Goal: Information Seeking & Learning: Check status

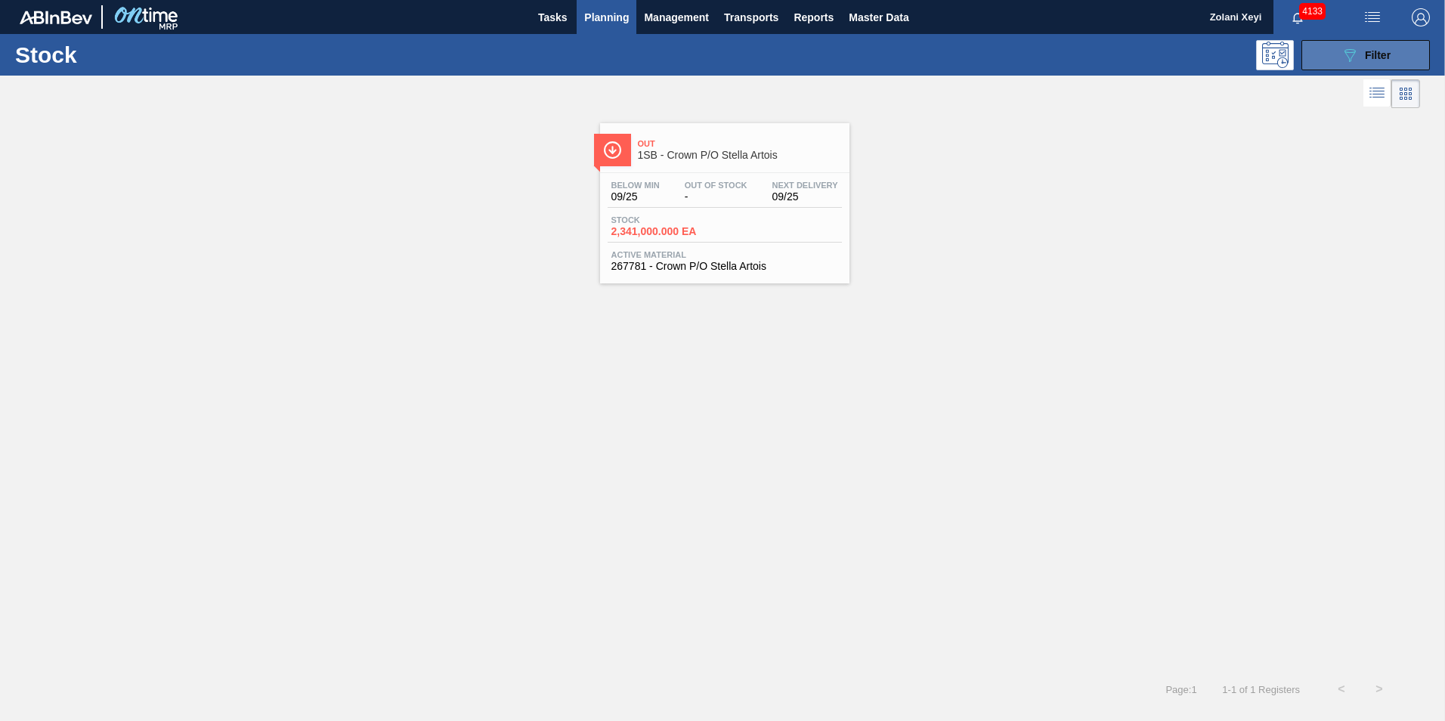
click at [1335, 50] on button "089F7B8B-B2A5-4AFE-B5C0-19BA573D28AC Filter" at bounding box center [1365, 55] width 128 height 30
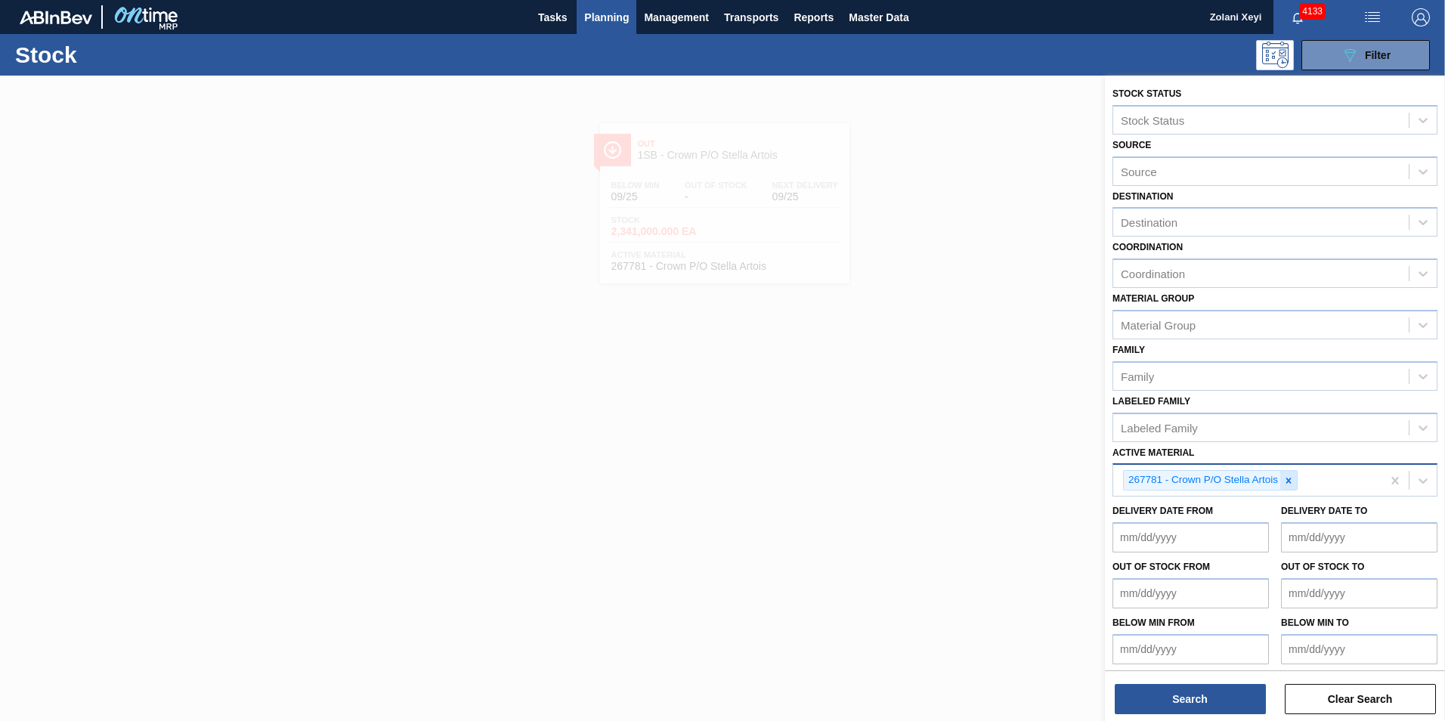
click at [1291, 478] on icon at bounding box center [1288, 480] width 5 height 5
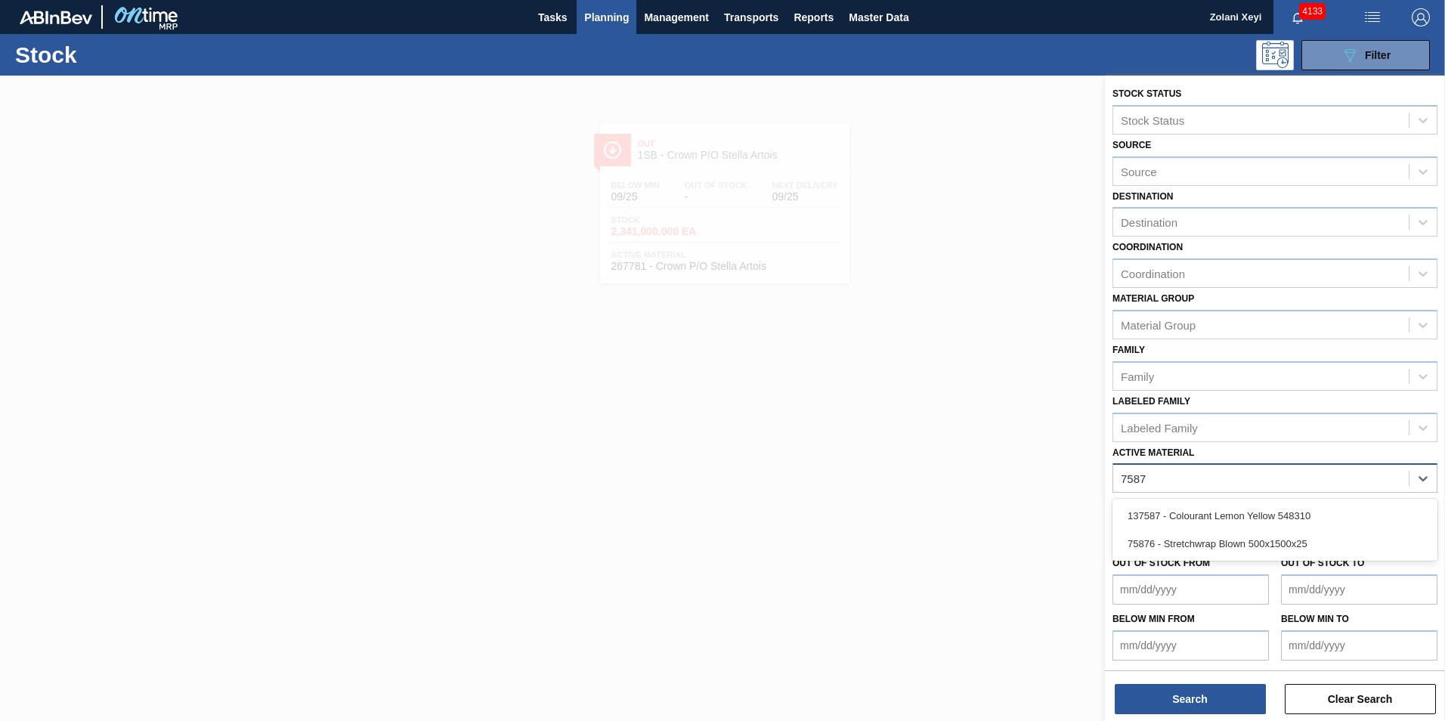
type Material "75876"
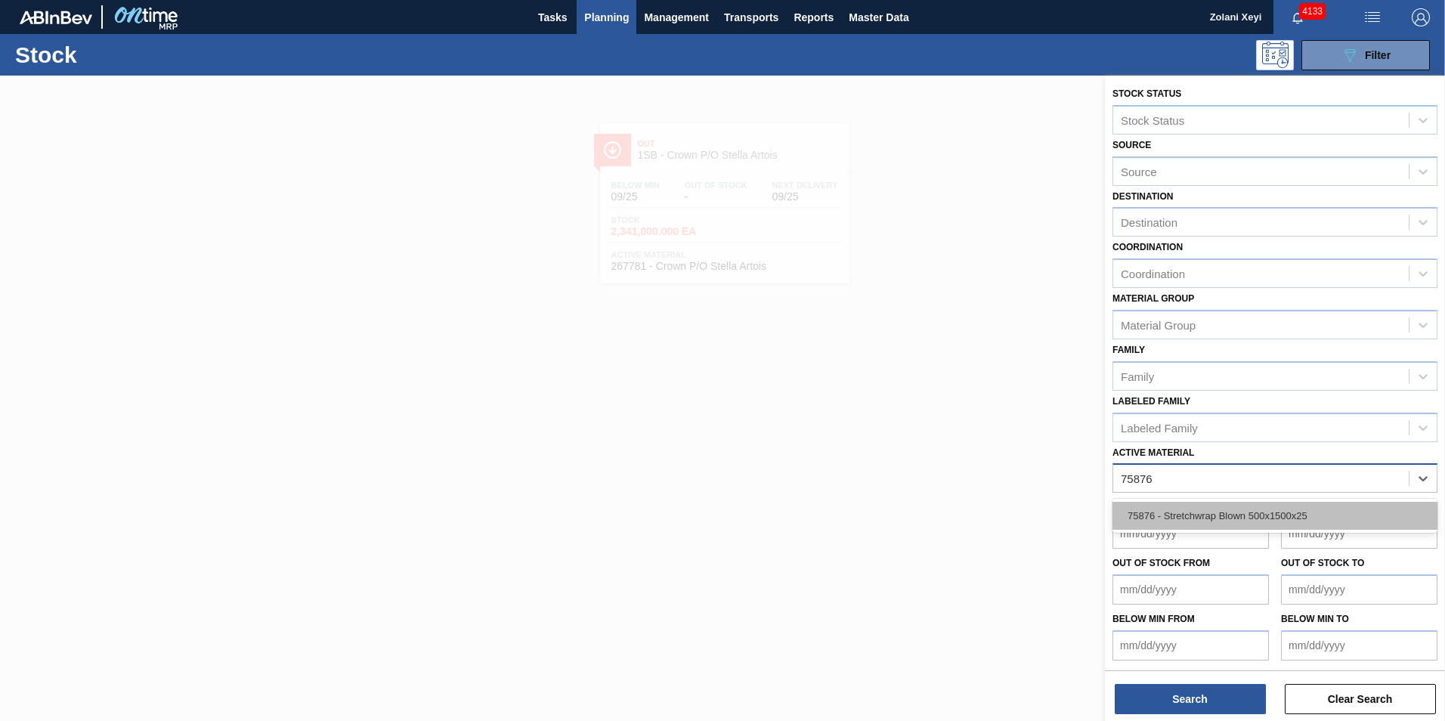
click at [1260, 515] on div "75876 - Stretchwrap Blown 500x1500x25" at bounding box center [1274, 516] width 325 height 28
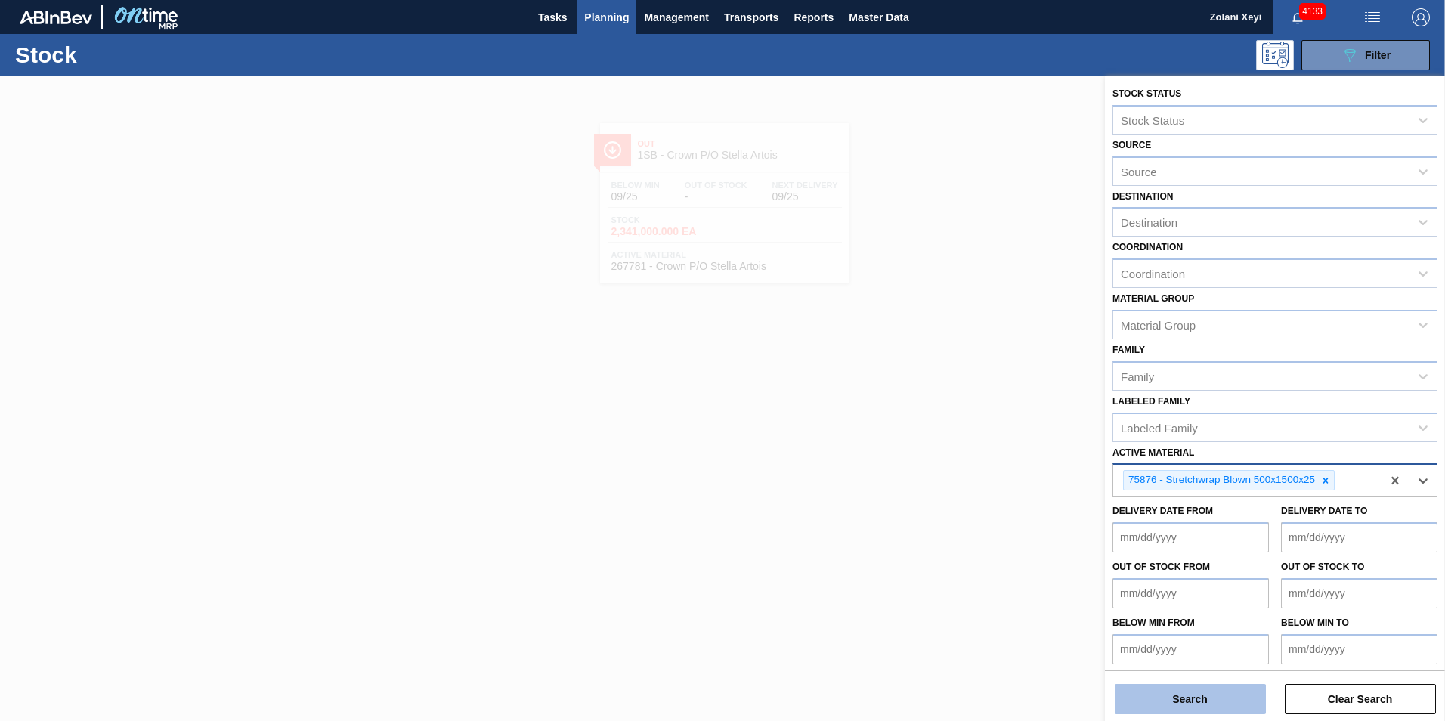
click at [1206, 702] on button "Search" at bounding box center [1190, 699] width 151 height 30
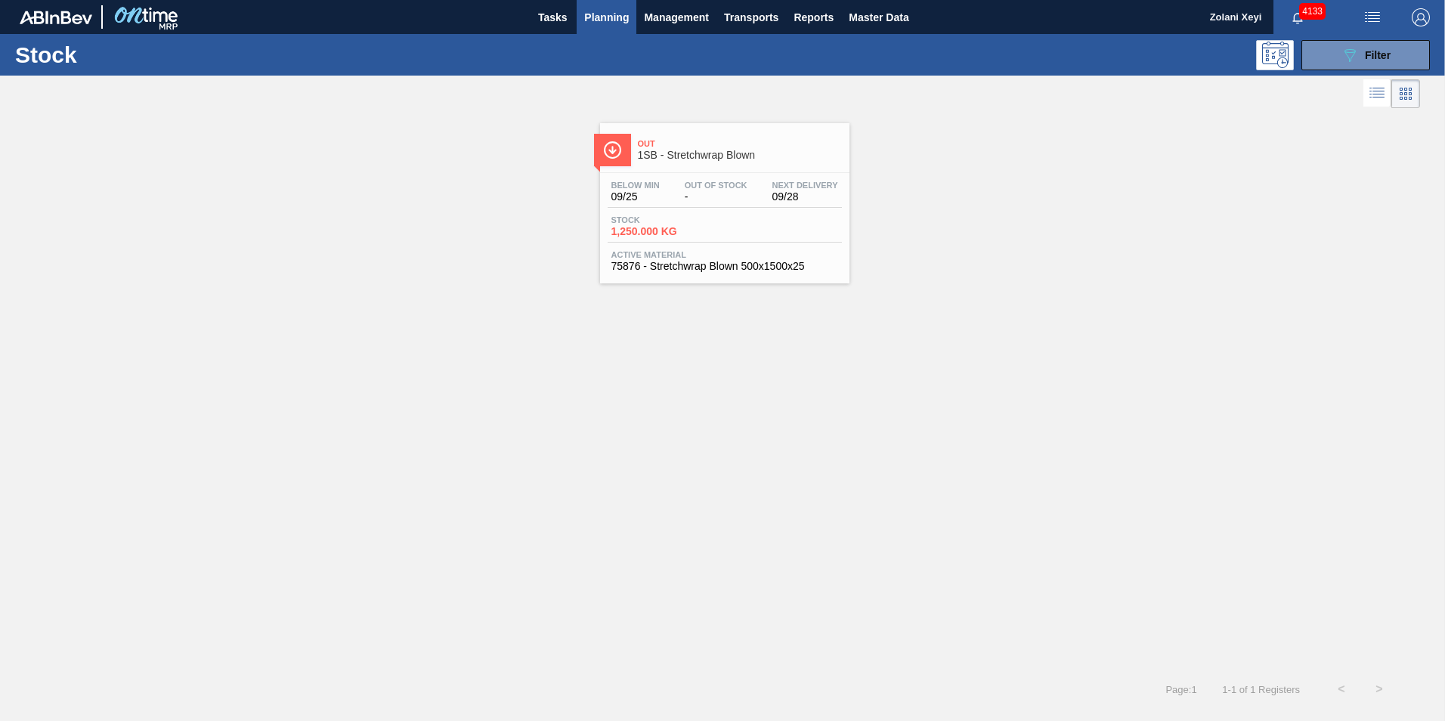
click at [727, 217] on div "Stock 1,250.000 KG" at bounding box center [725, 228] width 234 height 27
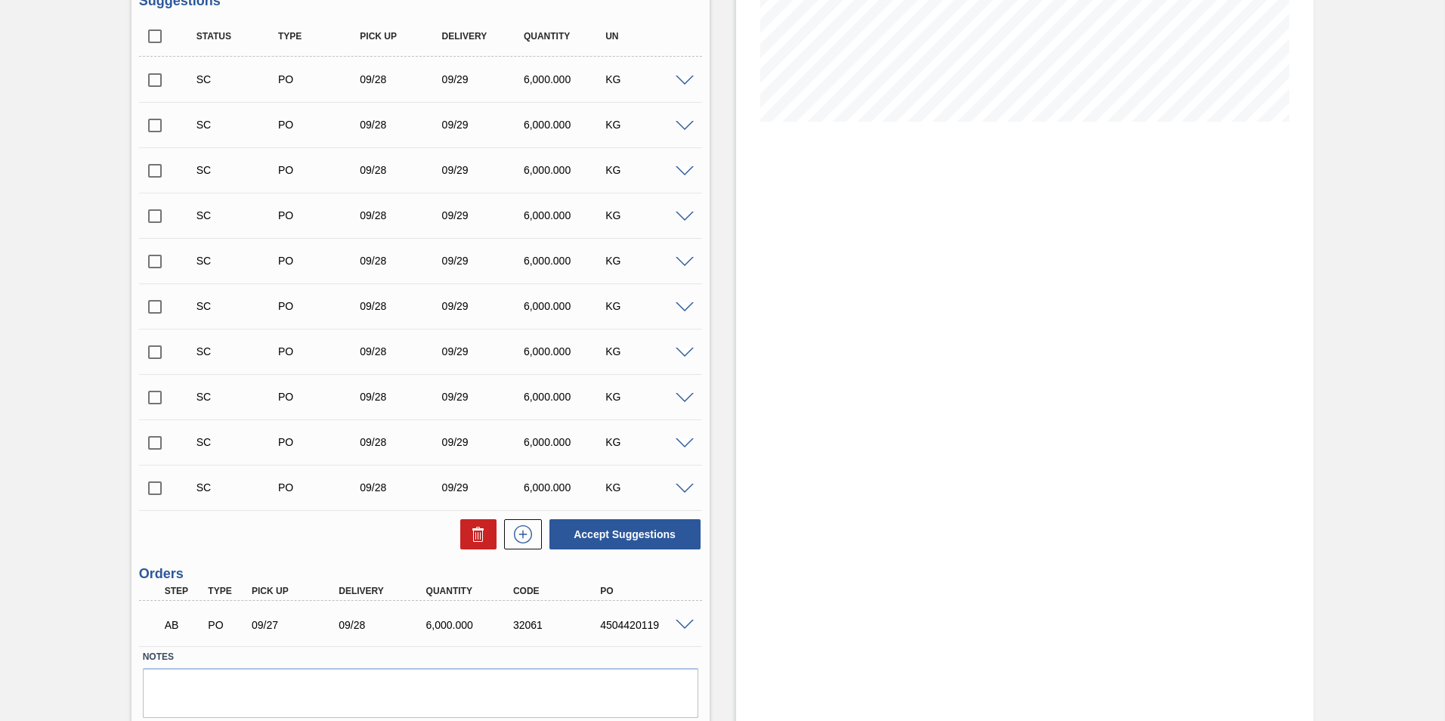
scroll to position [370, 0]
